Goal: Task Accomplishment & Management: Use online tool/utility

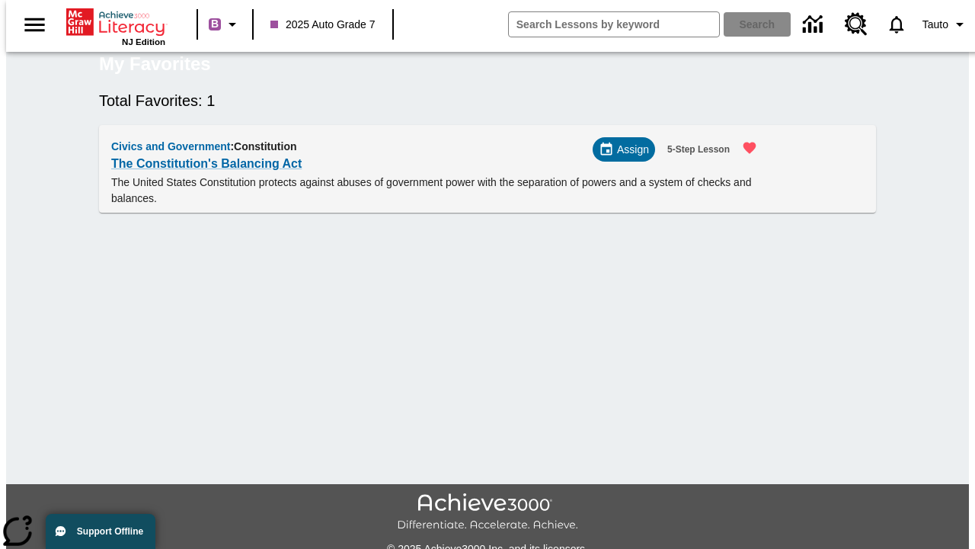
click at [630, 158] on span "Assign" at bounding box center [633, 150] width 32 height 16
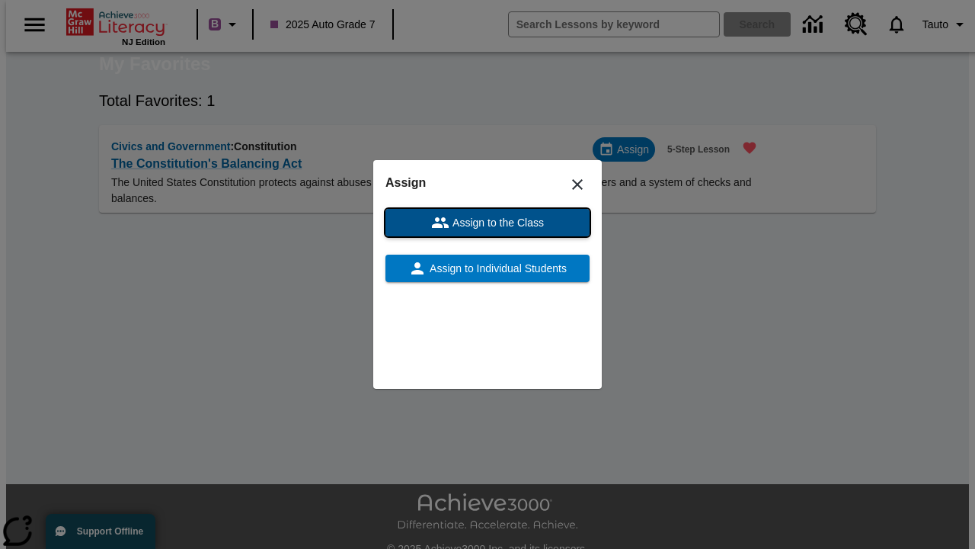
click at [488, 222] on span "Assign to the Class" at bounding box center [496, 223] width 94 height 16
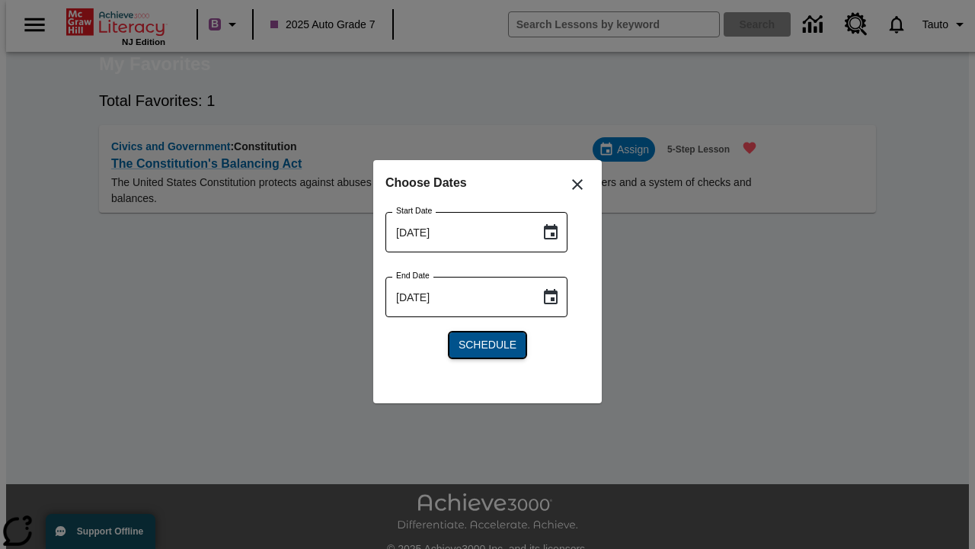
click at [488, 344] on span "Schedule" at bounding box center [488, 345] width 58 height 16
